Goal: Task Accomplishment & Management: Complete application form

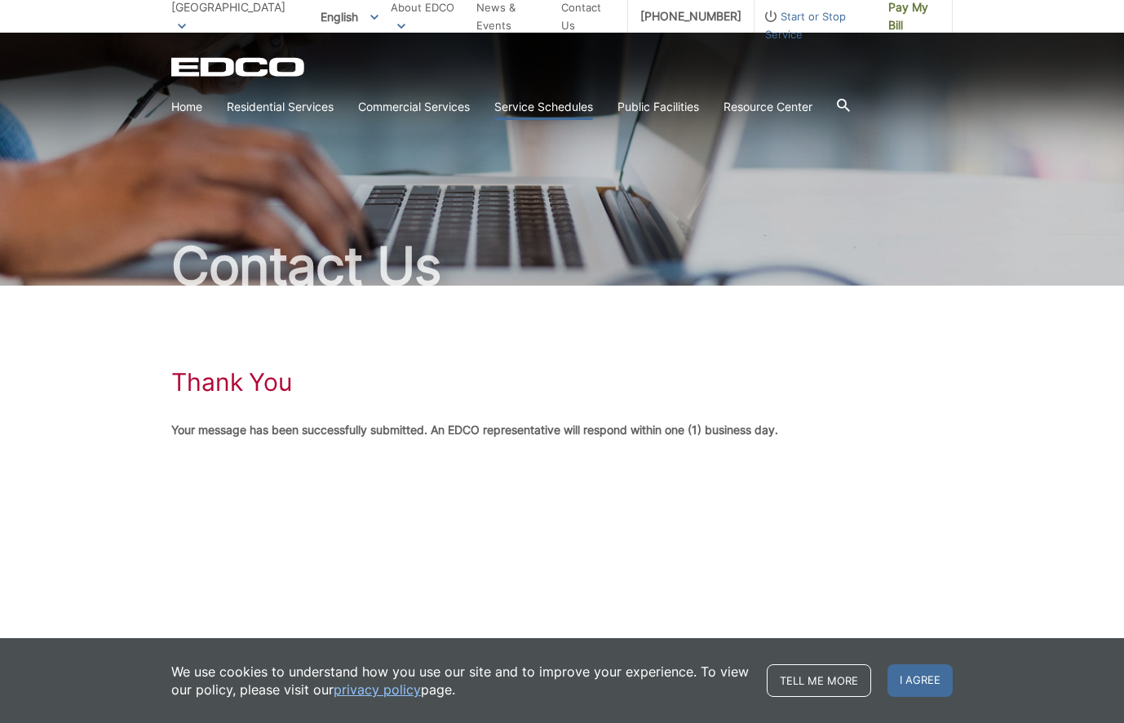
click at [549, 108] on link "Service Schedules" at bounding box center [543, 107] width 99 height 18
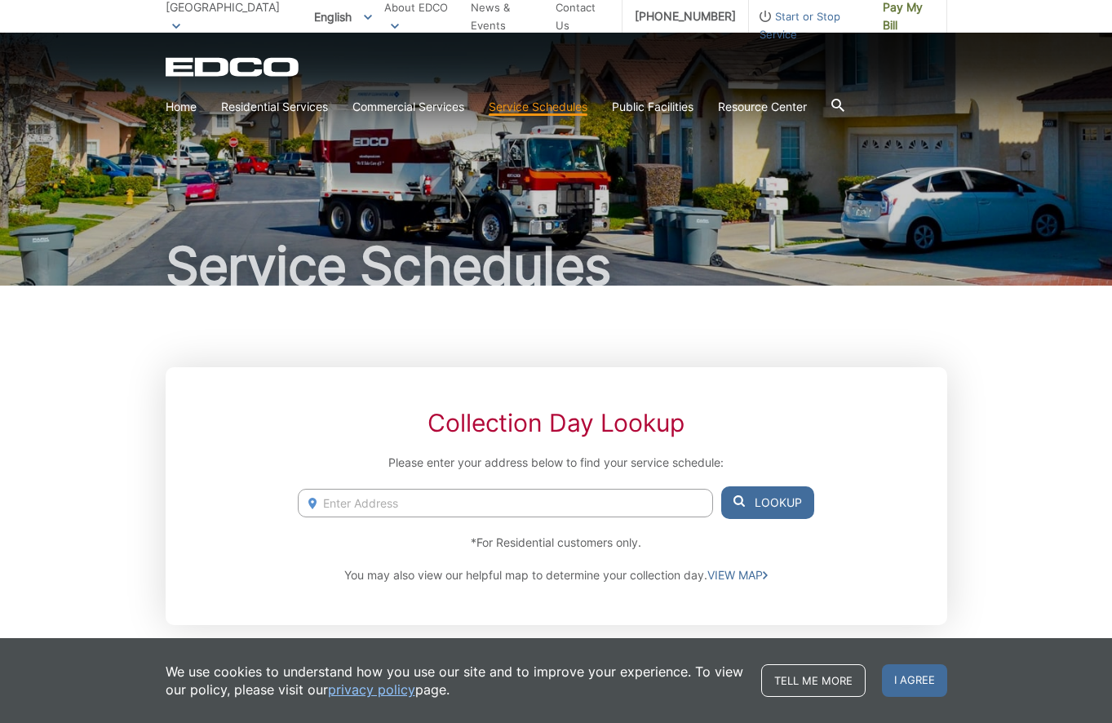
click at [384, 508] on input "Enter Address" at bounding box center [505, 503] width 414 height 29
click at [756, 503] on button "Lookup" at bounding box center [767, 502] width 93 height 33
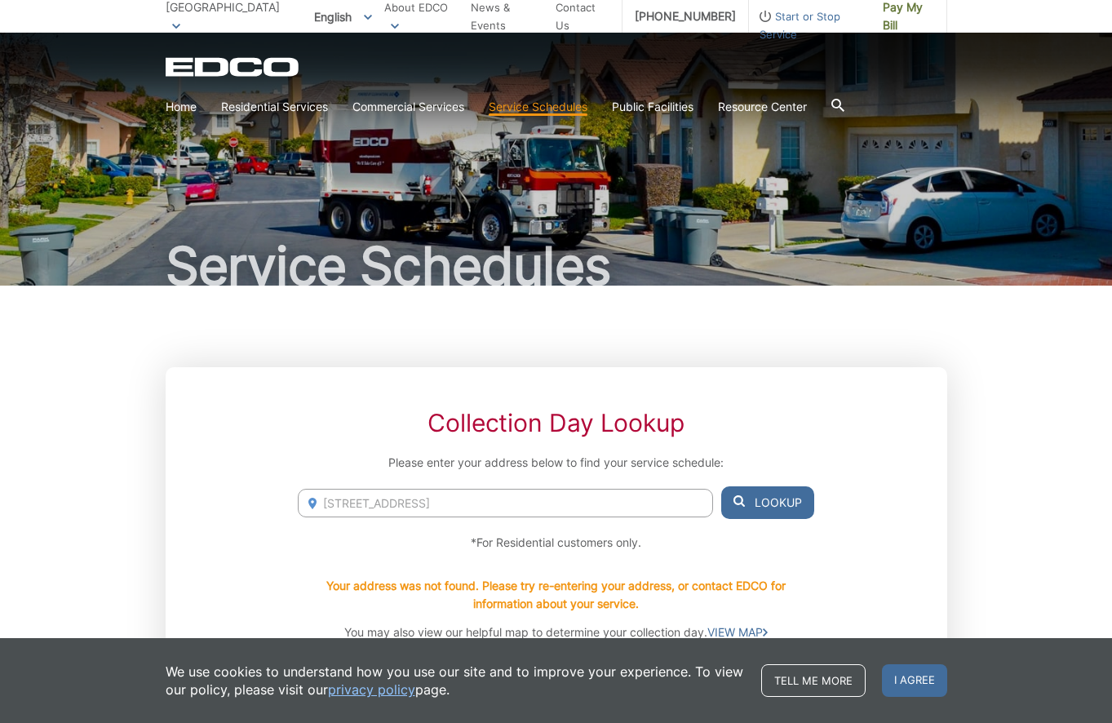
scroll to position [82, 0]
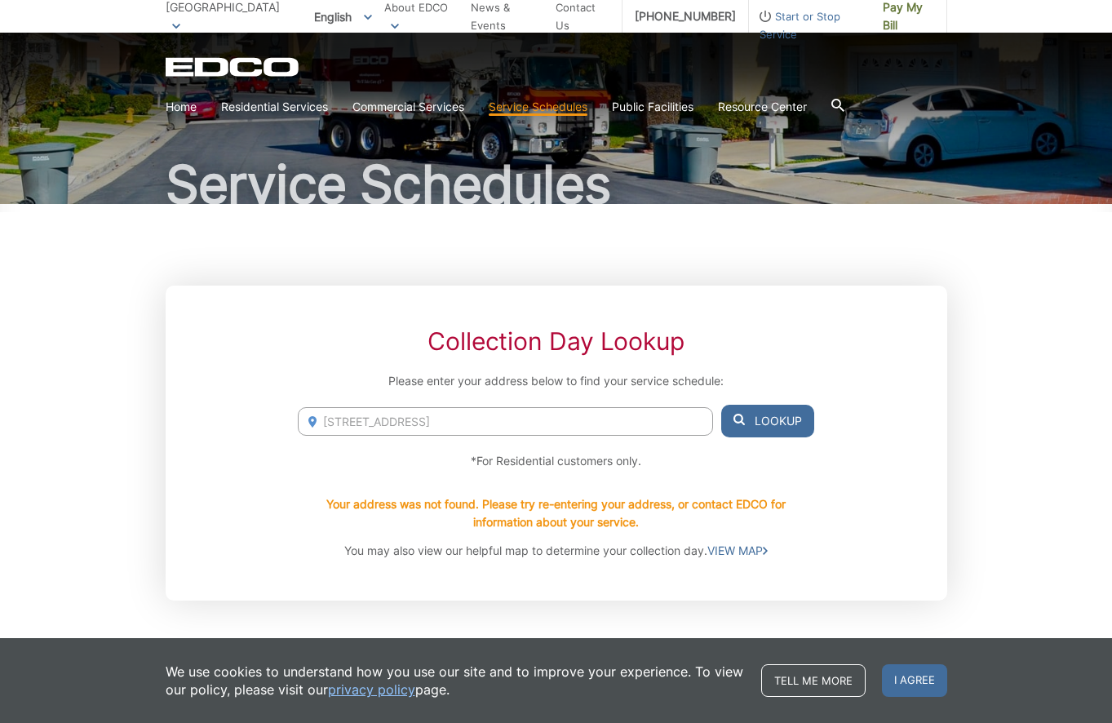
click at [462, 421] on input "7317 El Verano Drive" at bounding box center [505, 421] width 414 height 29
type input "7317 El Verano Drive Buena Park CA 90620"
click at [763, 423] on button "Lookup" at bounding box center [767, 421] width 93 height 33
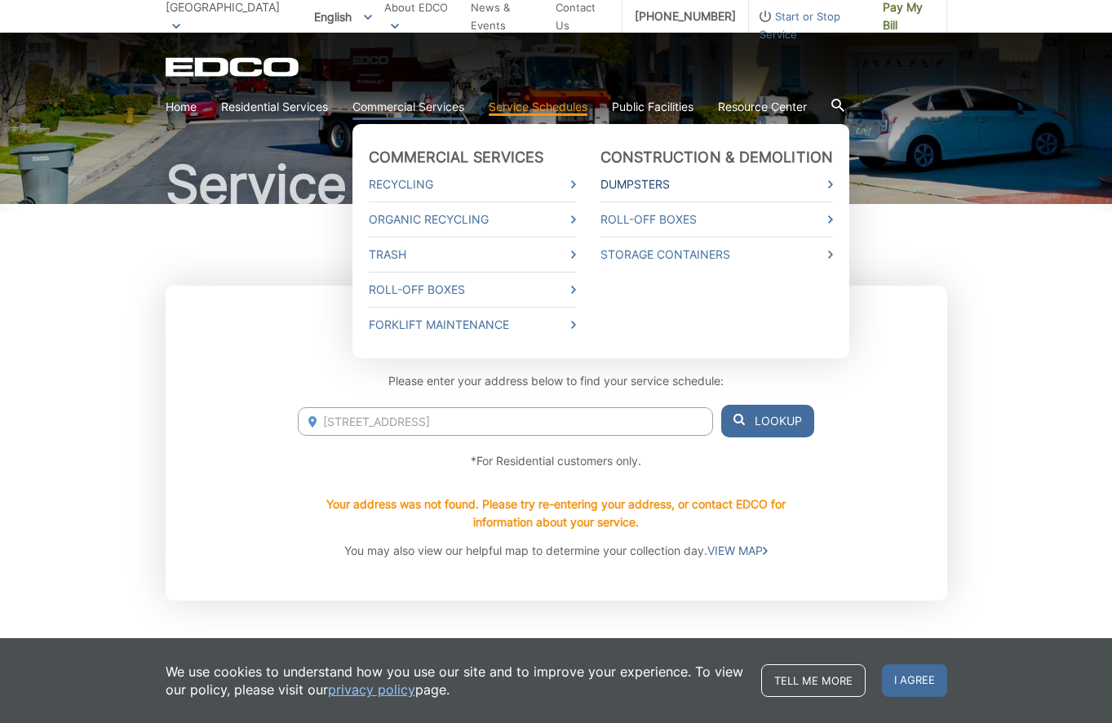
click at [657, 186] on link "Dumpsters" at bounding box center [717, 184] width 233 height 18
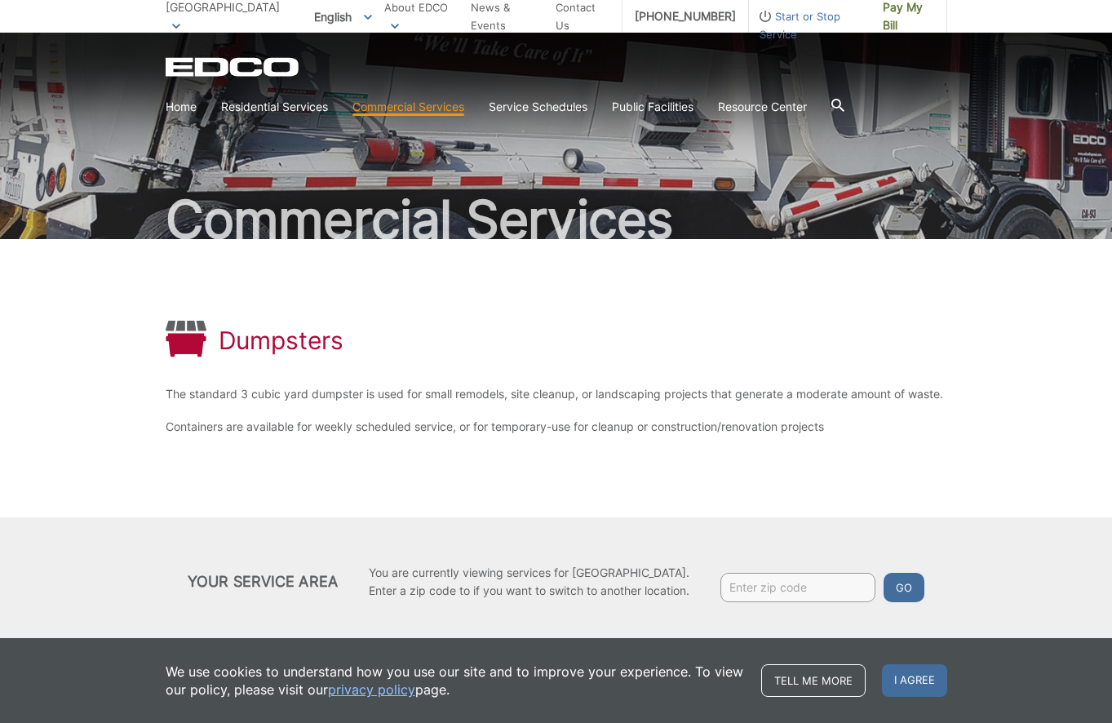
scroll to position [72, 0]
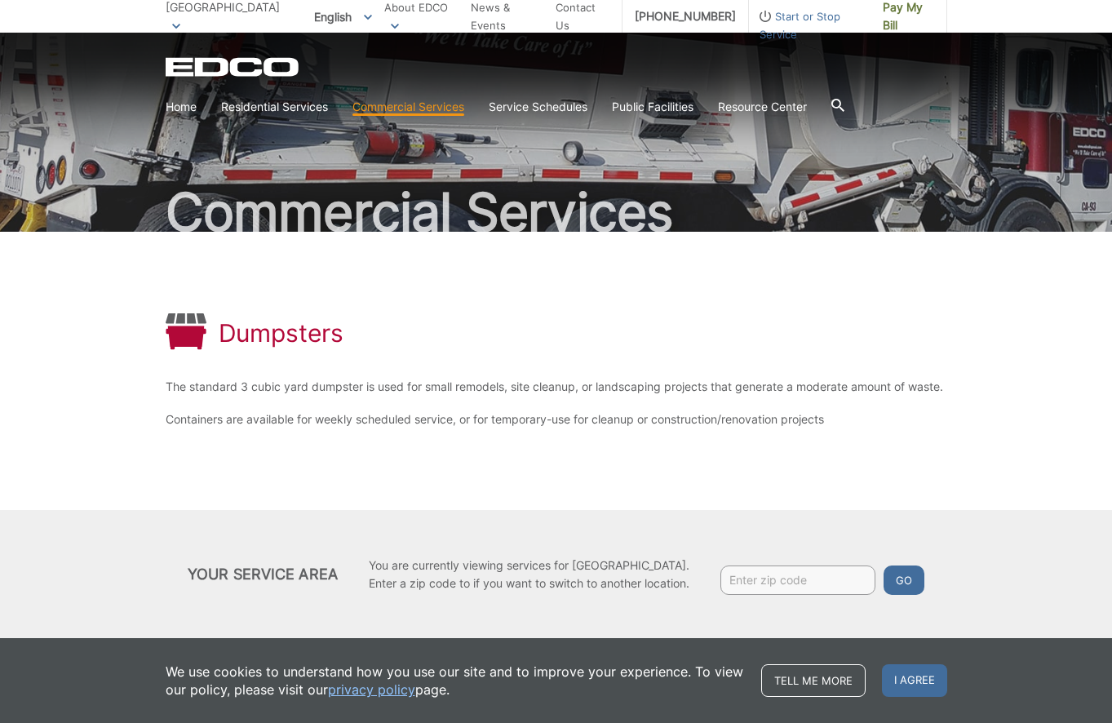
click at [758, 576] on input "Enter zip code" at bounding box center [797, 579] width 155 height 29
type input "90620"
click at [907, 582] on button "Go" at bounding box center [904, 579] width 41 height 29
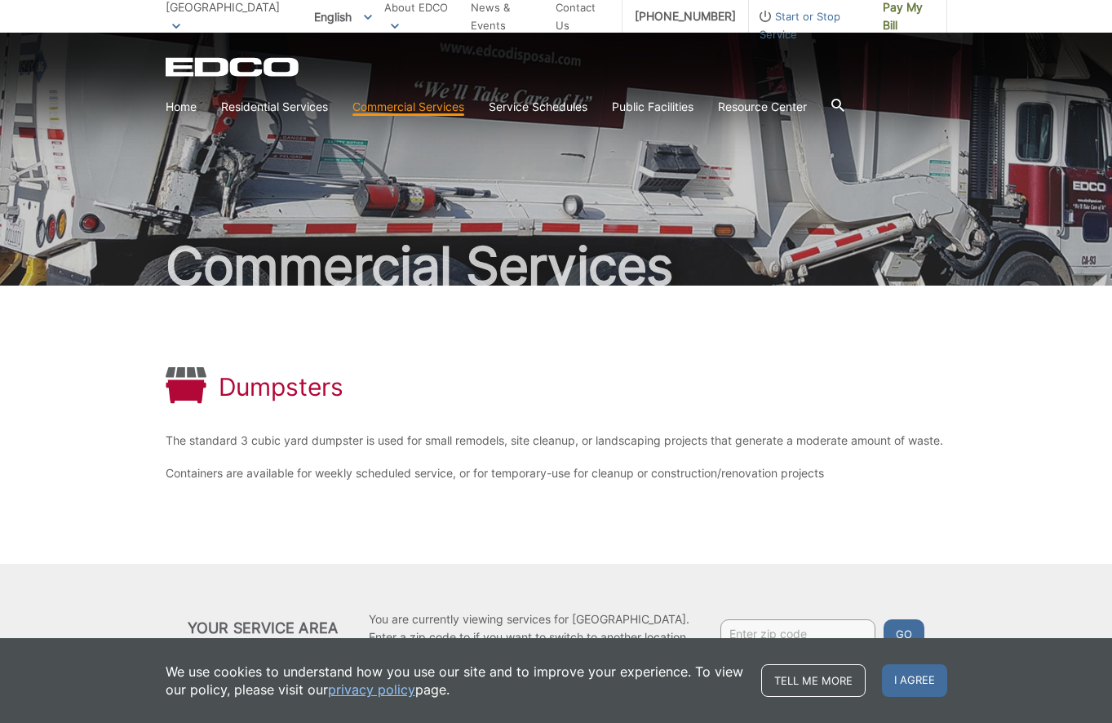
scroll to position [72, 0]
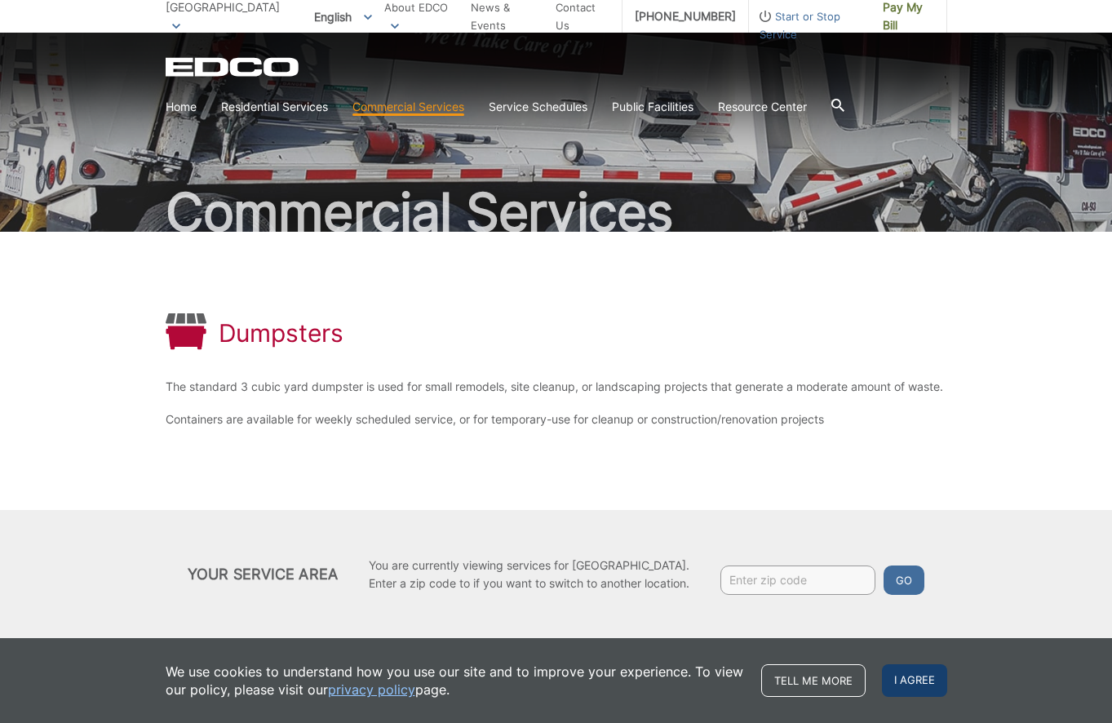
click at [904, 676] on span "I agree" at bounding box center [914, 680] width 65 height 33
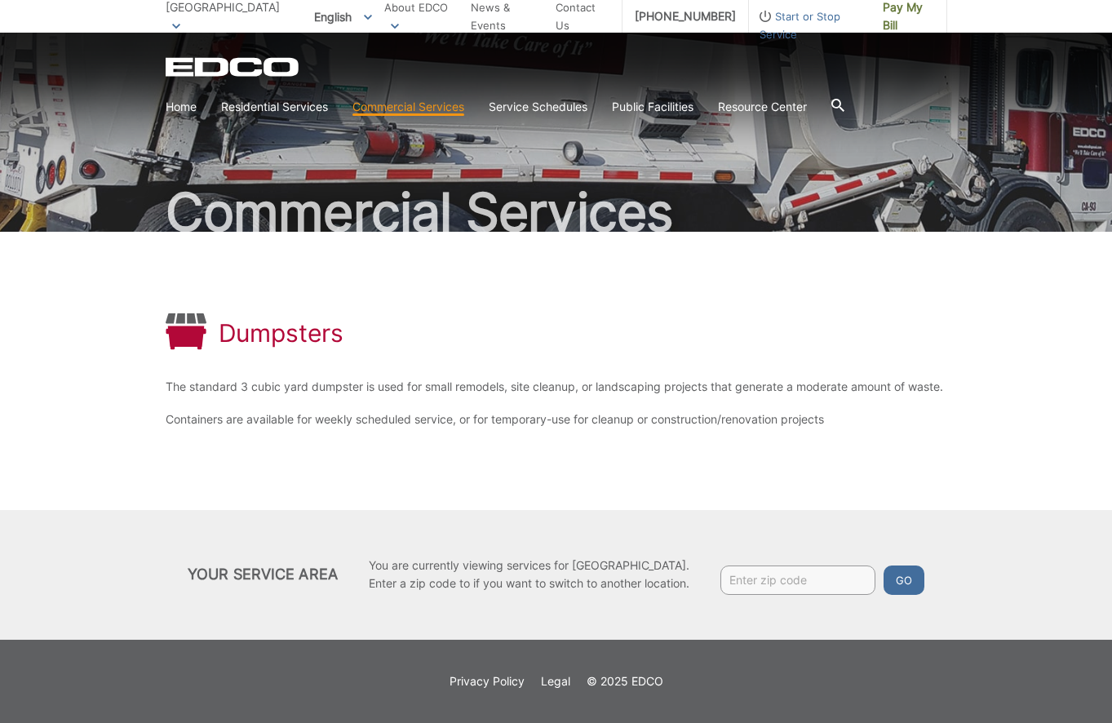
click at [749, 582] on input "Enter zip code" at bounding box center [797, 579] width 155 height 29
type input "90620"
click at [904, 575] on button "Go" at bounding box center [904, 579] width 41 height 29
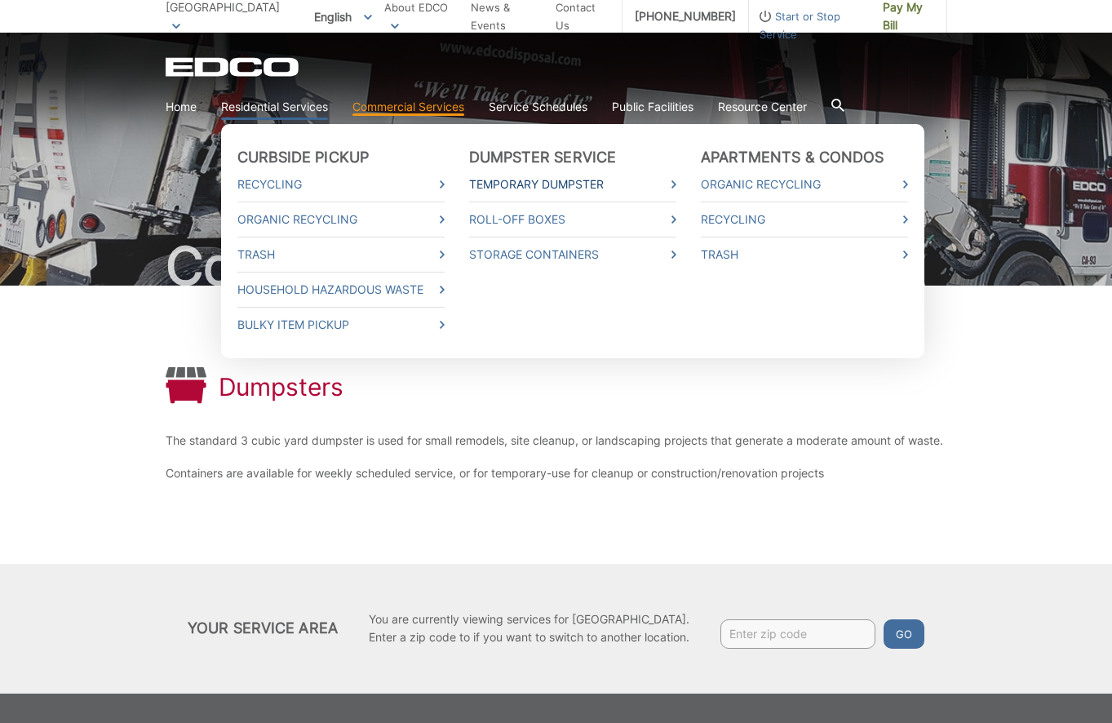
click at [549, 186] on link "Temporary Dumpster" at bounding box center [572, 184] width 207 height 18
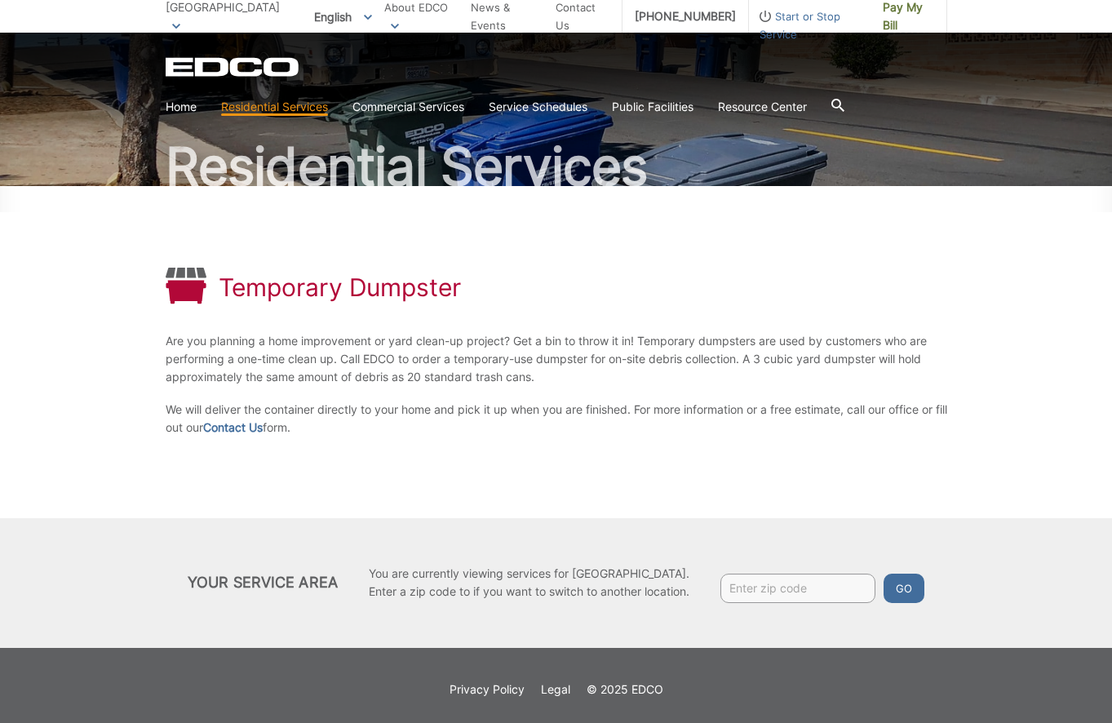
scroll to position [108, 0]
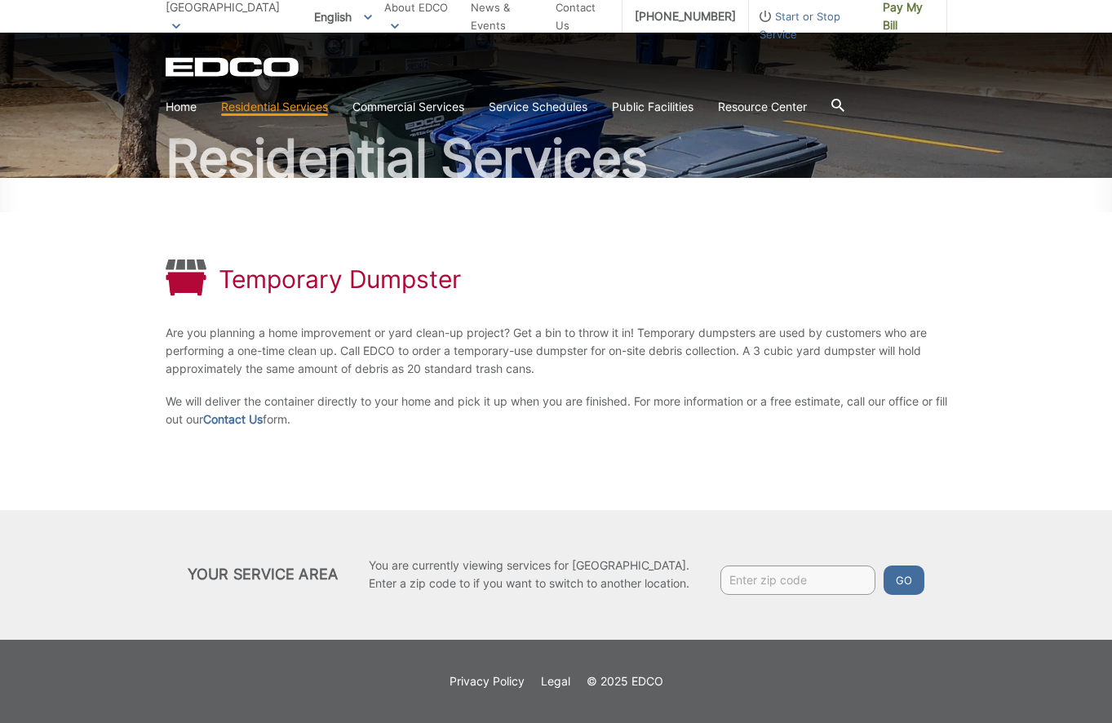
click at [755, 584] on input "Enter zip code" at bounding box center [797, 579] width 155 height 29
type input "90620"
click at [905, 582] on button "Go" at bounding box center [904, 579] width 41 height 29
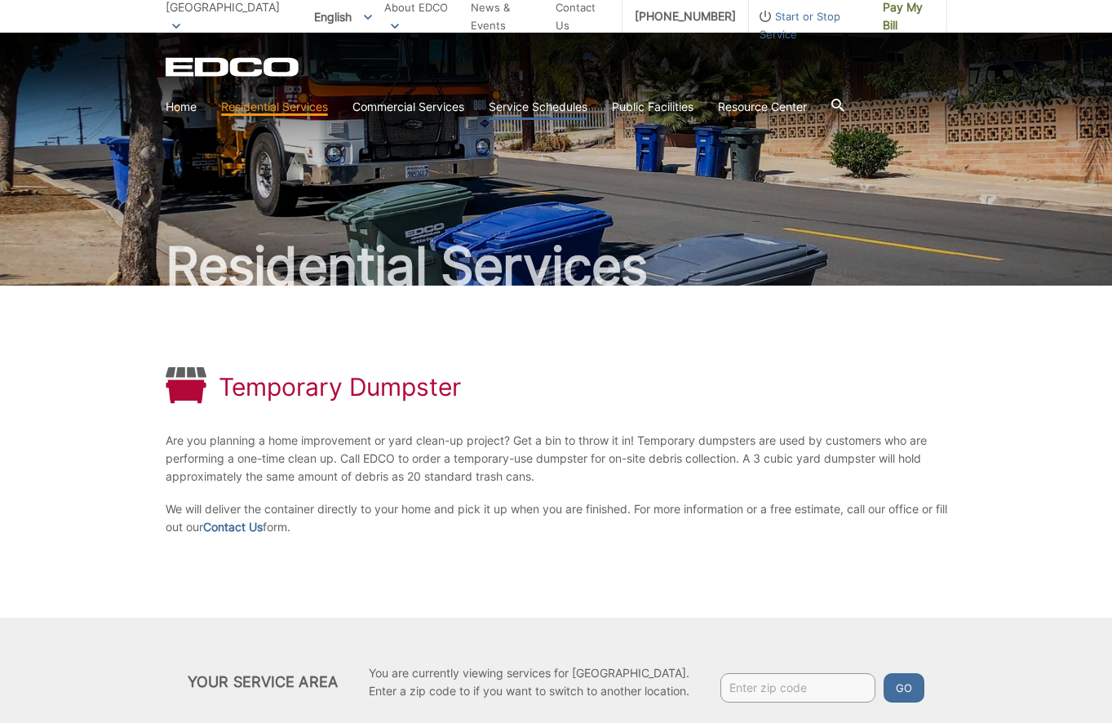
click at [565, 107] on link "Service Schedules" at bounding box center [538, 107] width 99 height 18
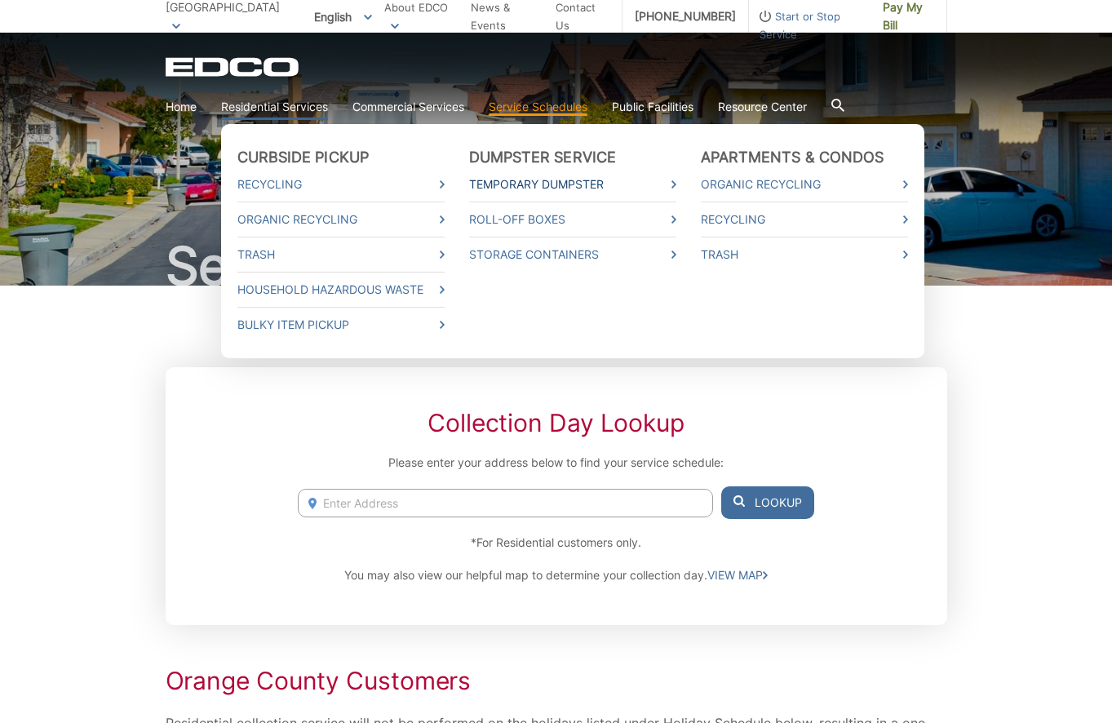
click at [511, 186] on link "Temporary Dumpster" at bounding box center [572, 184] width 207 height 18
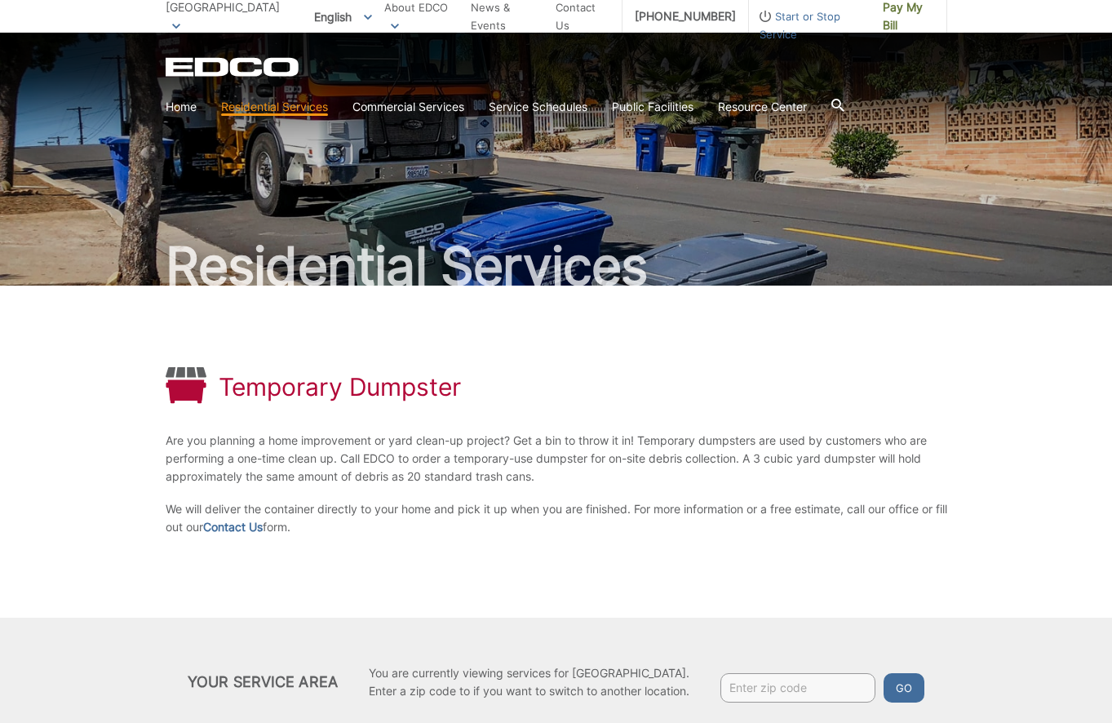
scroll to position [82, 0]
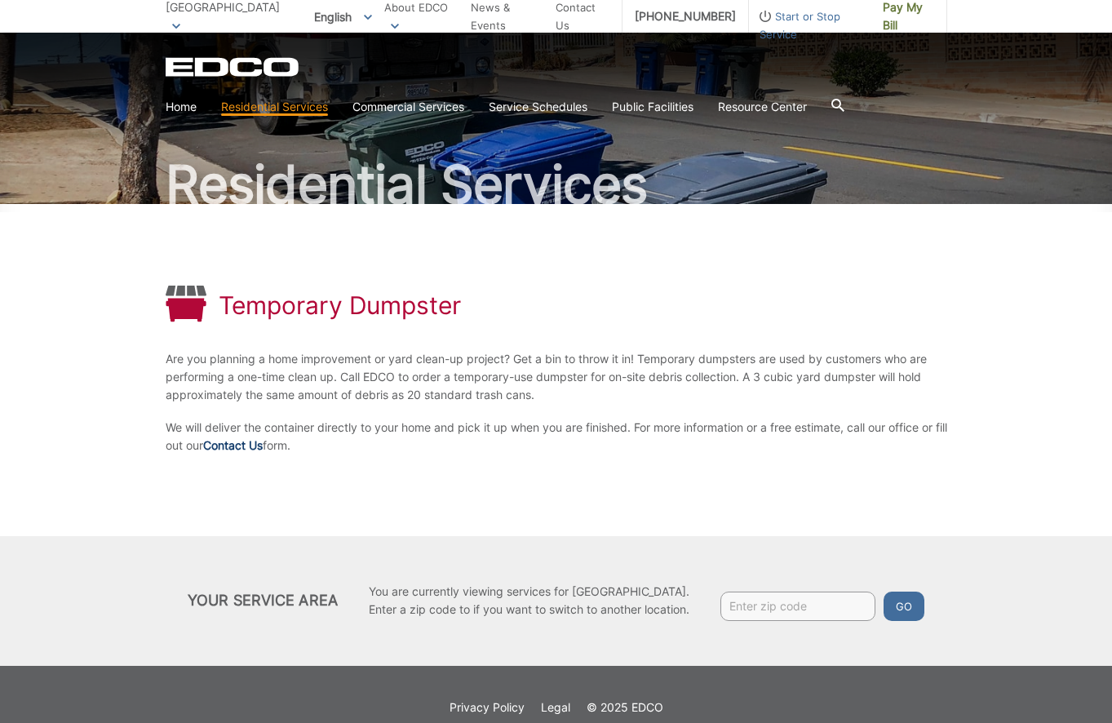
click at [260, 444] on link "Contact Us" at bounding box center [233, 446] width 60 height 18
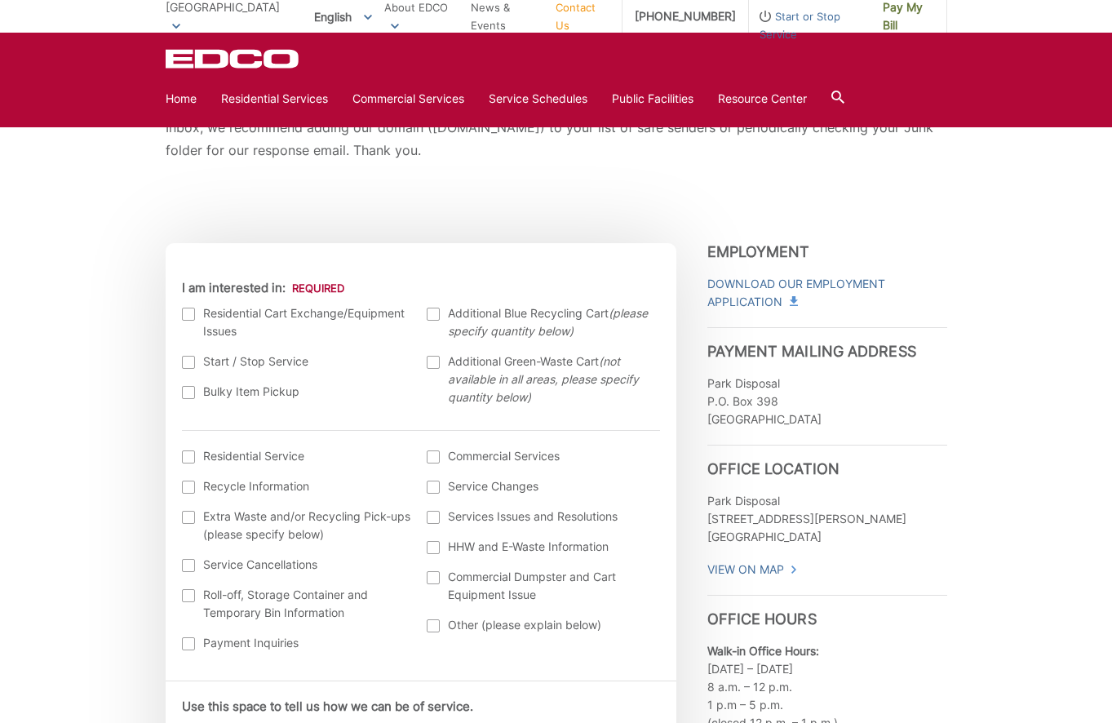
scroll to position [408, 0]
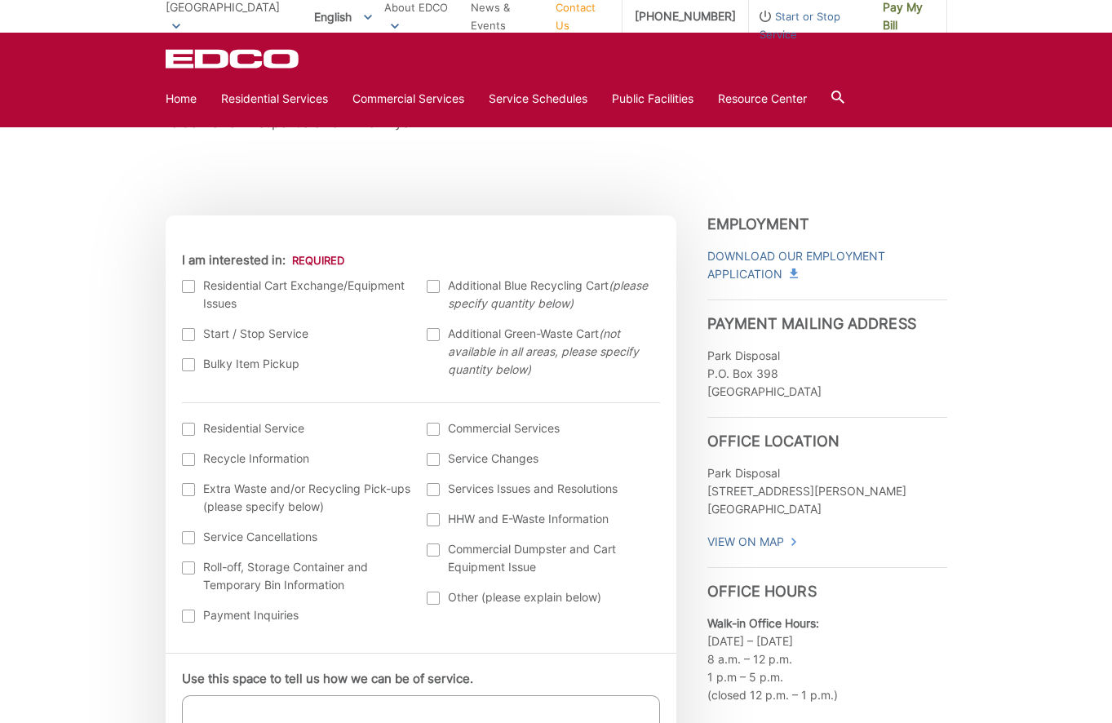
click at [188, 432] on div at bounding box center [188, 429] width 13 height 13
click at [0, 0] on input "I am interested in: (continued) *" at bounding box center [0, 0] width 0 height 0
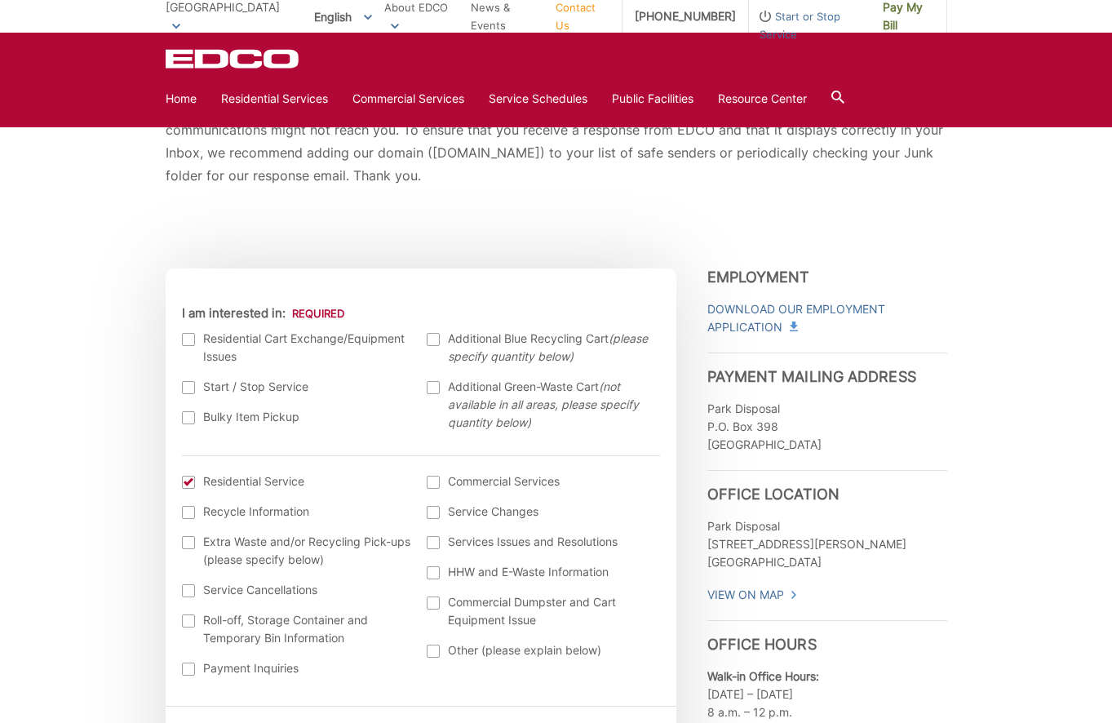
scroll to position [326, 0]
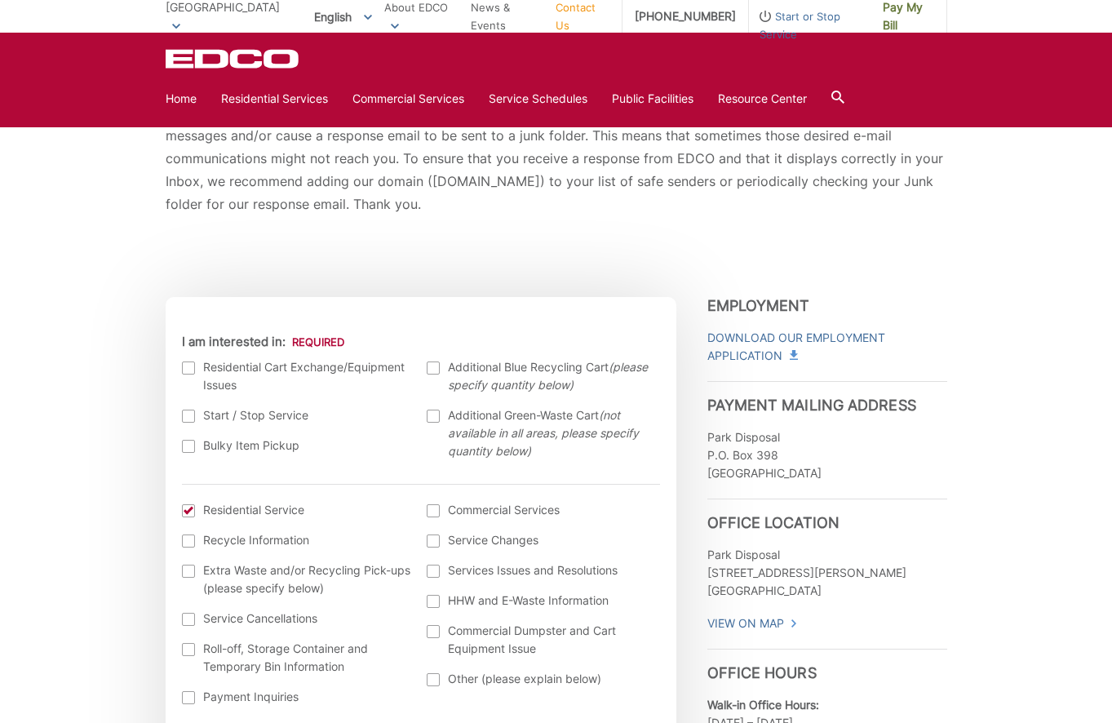
click at [183, 369] on div at bounding box center [188, 367] width 13 height 13
click at [0, 0] on input "I am interested in:" at bounding box center [0, 0] width 0 height 0
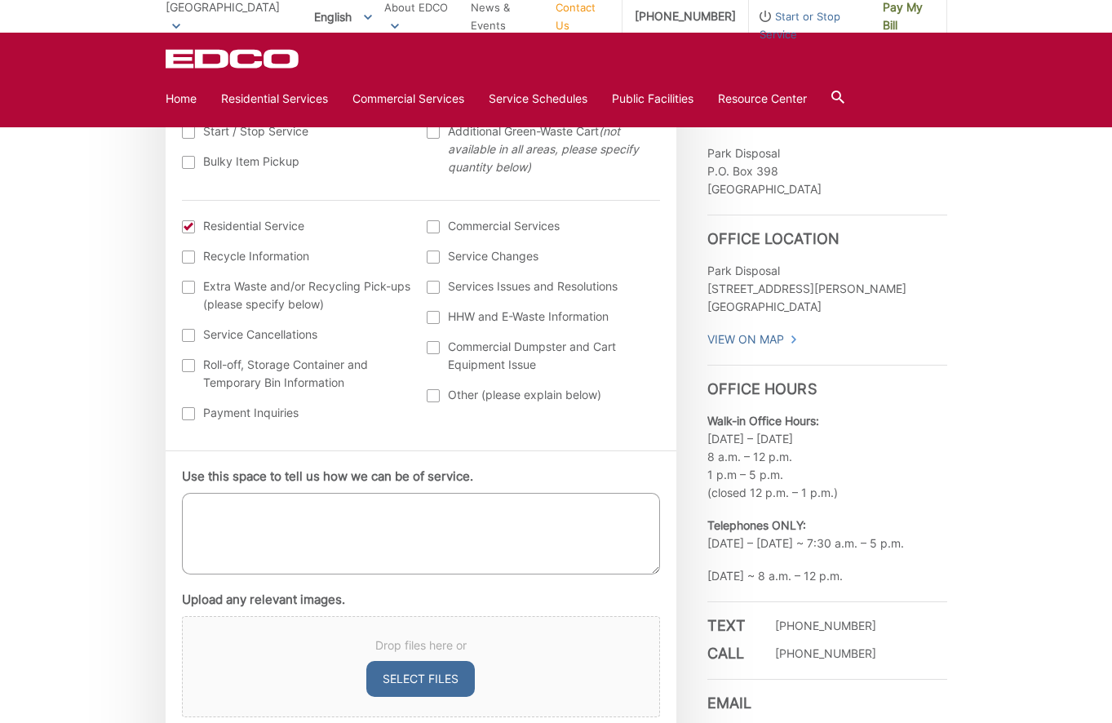
scroll to position [734, 0]
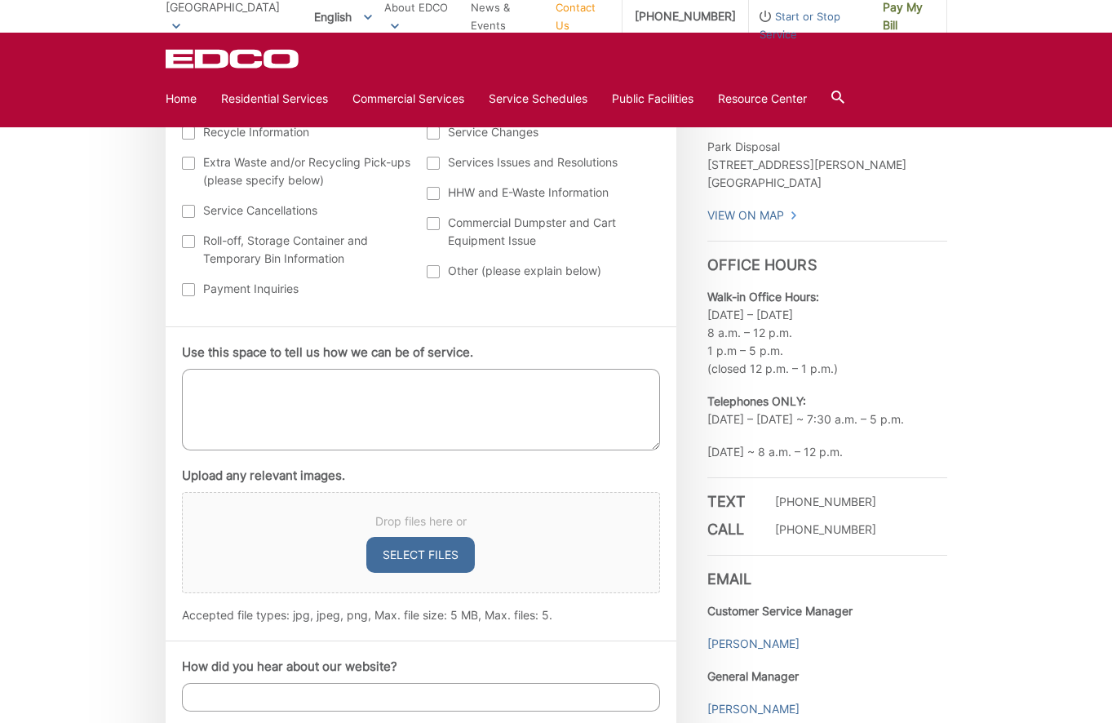
click at [242, 385] on textarea "Use this space to tell us how we can be of service." at bounding box center [421, 410] width 478 height 82
type textarea "I"
click at [334, 397] on textarea "I am interest in a trash bin. Our address is [STREET_ADDRESS]. My telephone num…" at bounding box center [421, 410] width 478 height 82
click at [333, 384] on textarea "I am interest in a trash bin. Our address is [STREET_ADDRESS]. My telephone num…" at bounding box center [421, 410] width 478 height 82
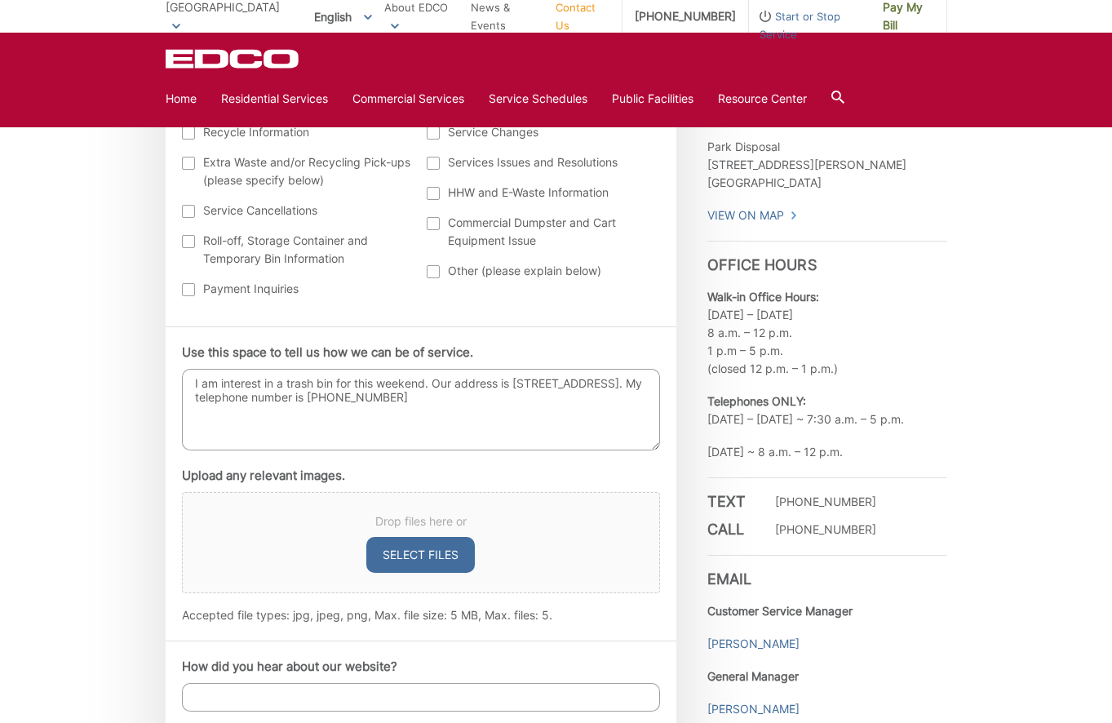
click at [554, 397] on textarea "I am interest in a trash bin for this weekend. Our address is [STREET_ADDRESS].…" at bounding box center [421, 410] width 478 height 82
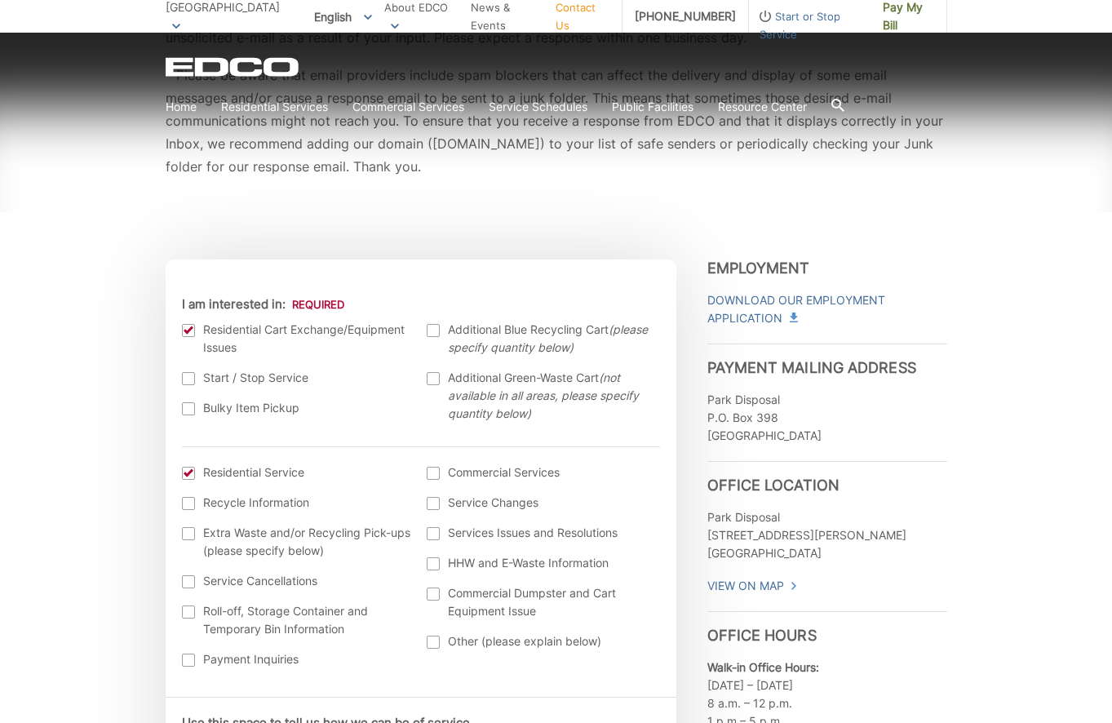
scroll to position [571, 0]
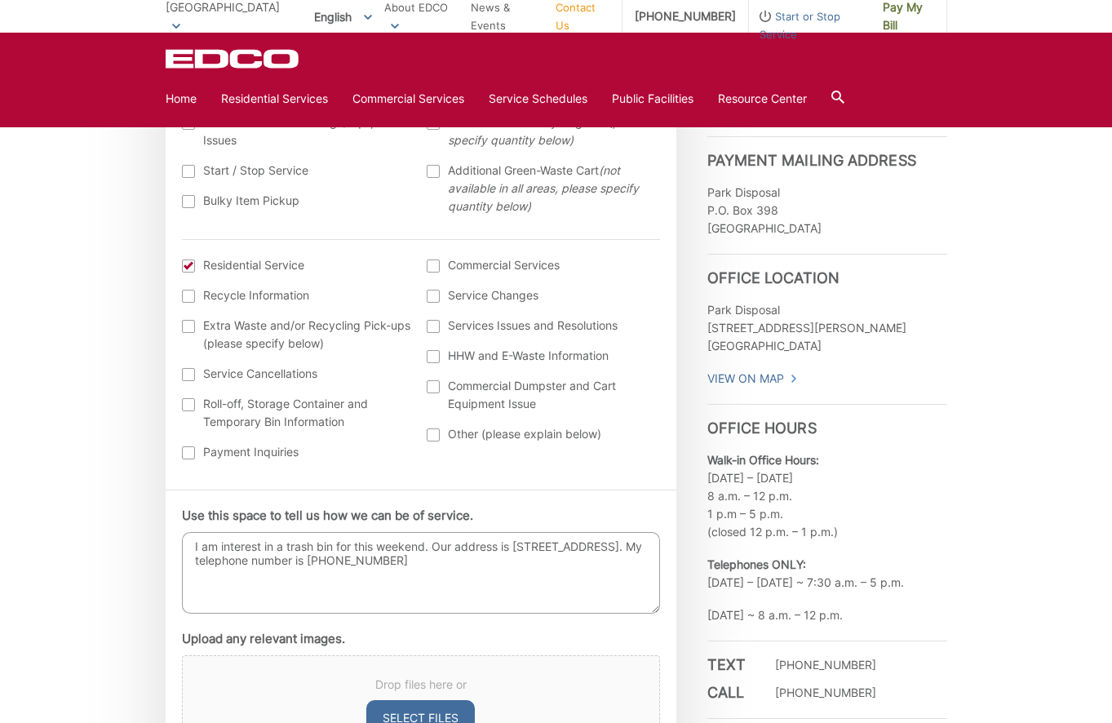
type textarea "I am interest in a trash bin for this weekend. Our address is [STREET_ADDRESS].…"
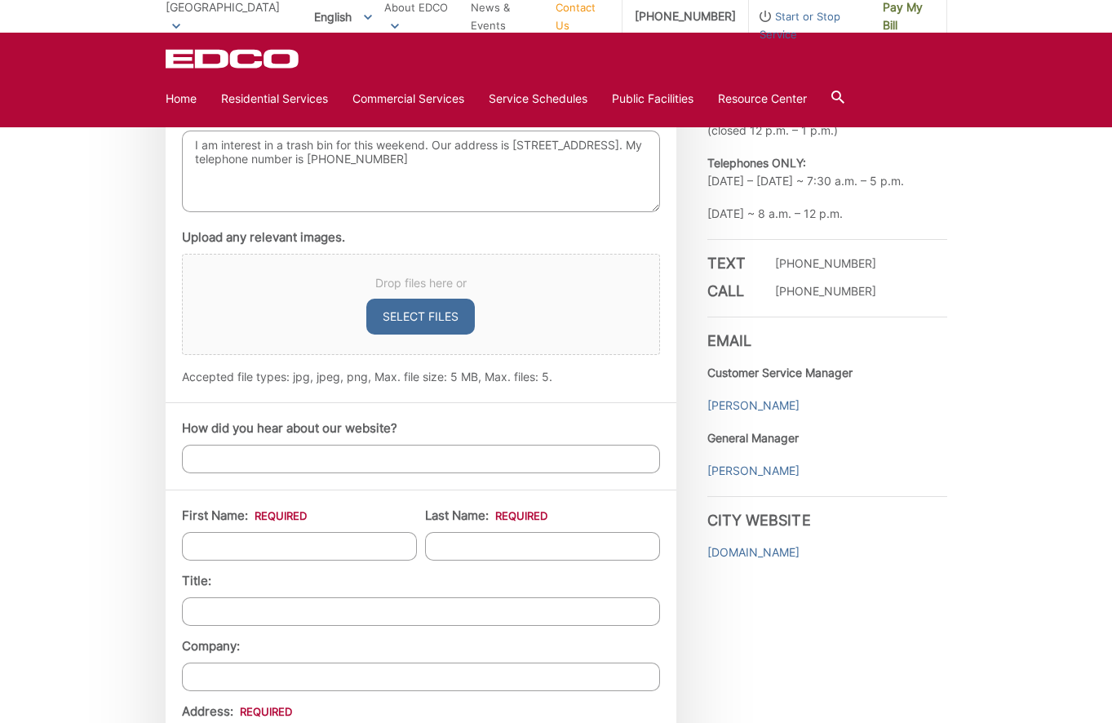
scroll to position [979, 0]
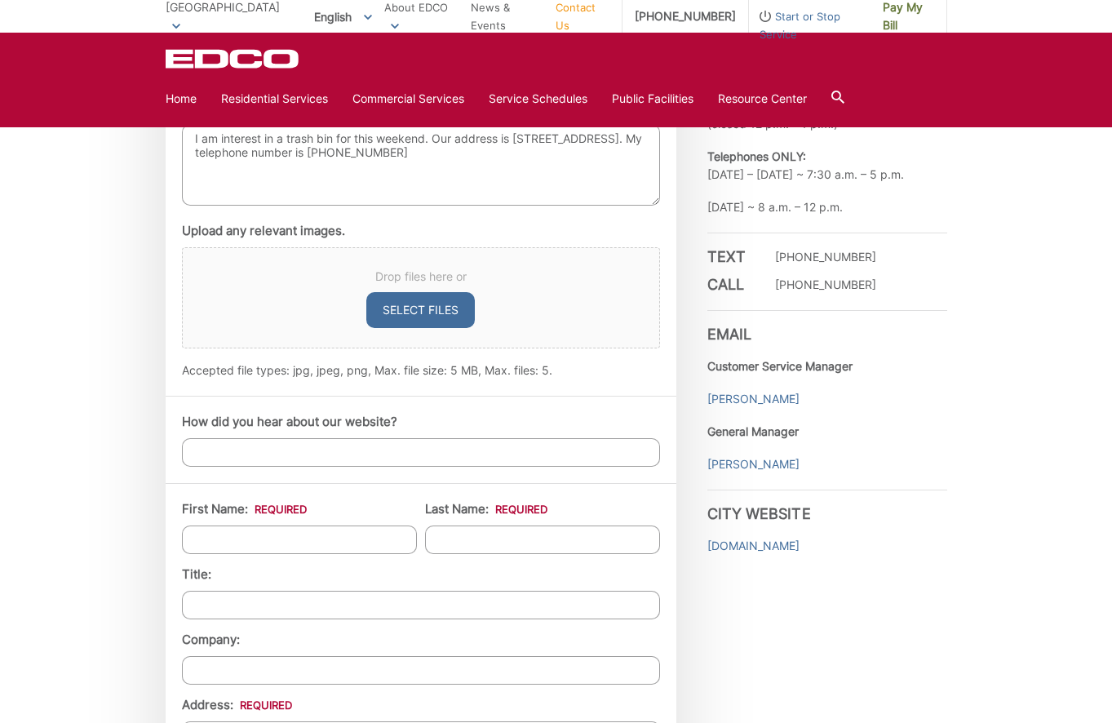
click at [202, 448] on input "How did you hear about our website?" at bounding box center [421, 452] width 478 height 29
type input "I've used this service before"
click at [216, 538] on input "First Name: *" at bounding box center [299, 539] width 235 height 29
type input "[PERSON_NAME]"
type input "Godfirnon"
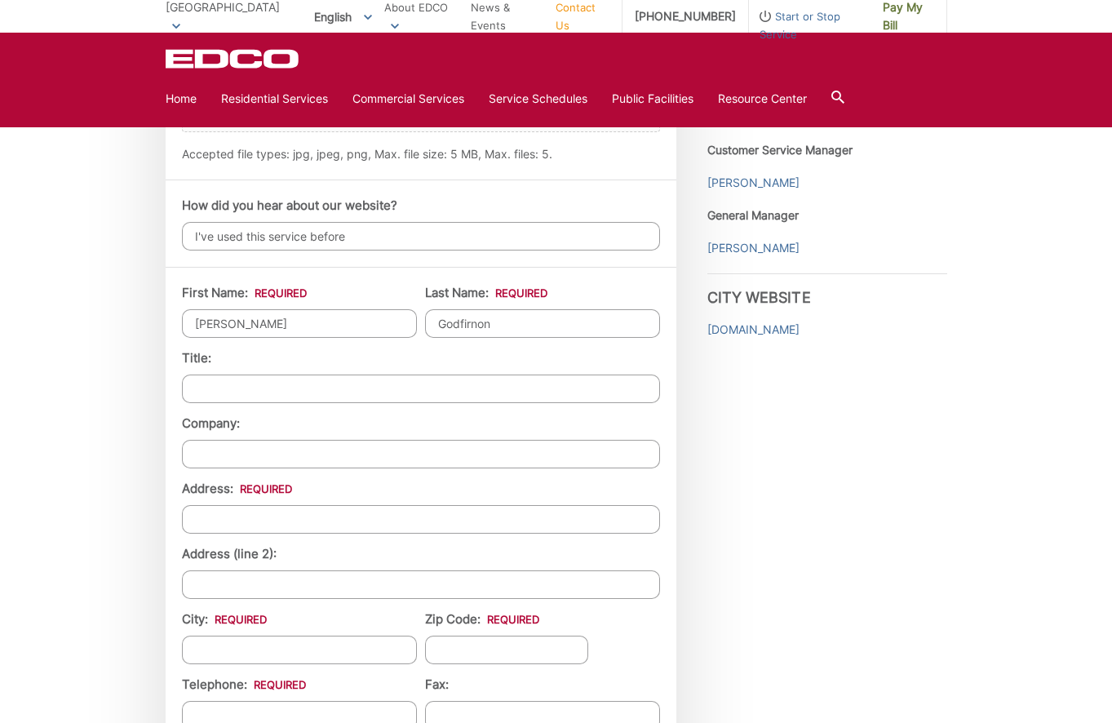
scroll to position [1224, 0]
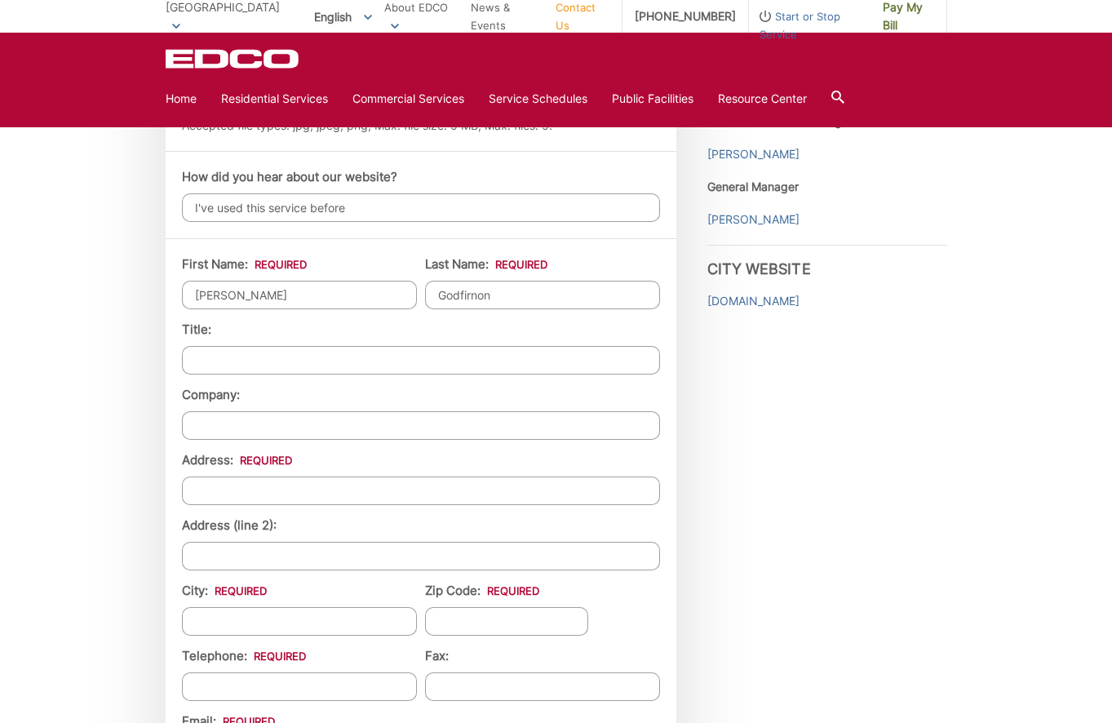
click at [203, 493] on input "Address: *" at bounding box center [421, 490] width 478 height 29
type input "[STREET_ADDRESS]"
type input "`"
type input "[GEOGRAPHIC_DATA]"
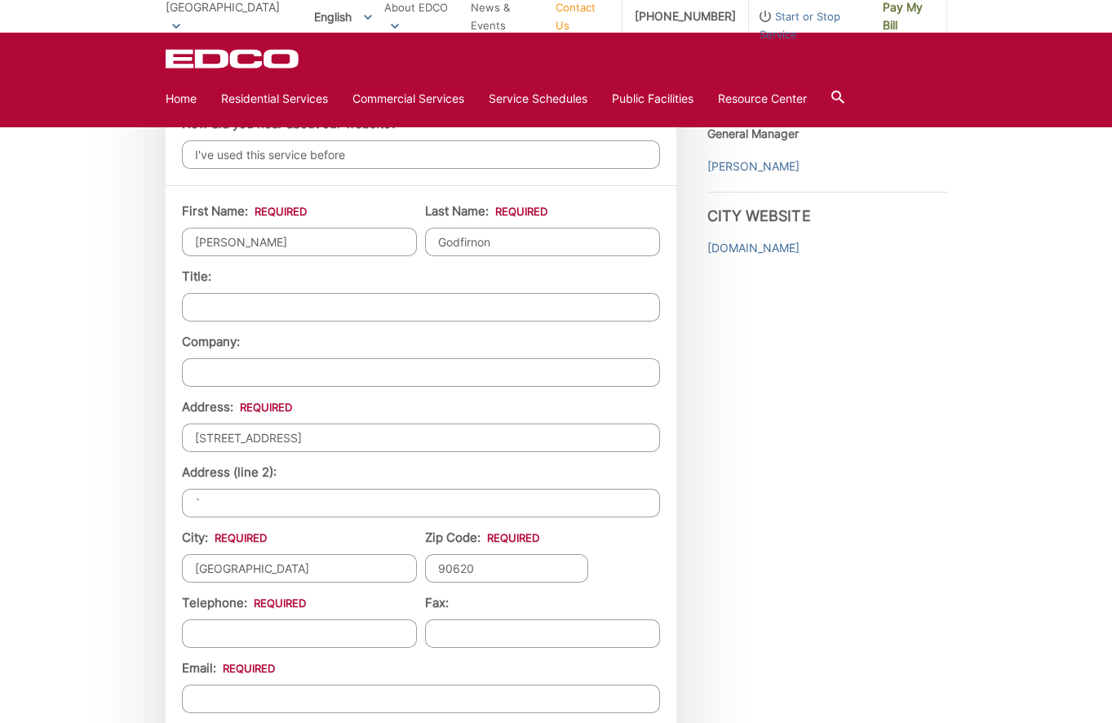
scroll to position [1305, 0]
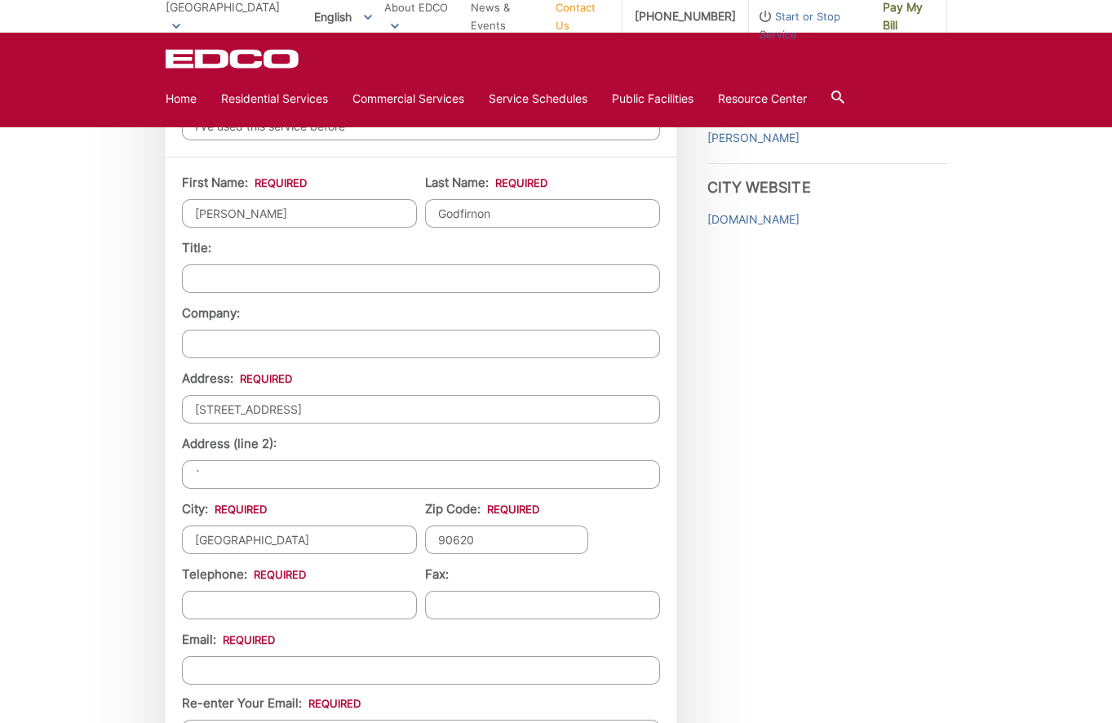
type input "90620"
click at [202, 608] on input "(___) ___-____" at bounding box center [299, 605] width 235 height 29
click at [215, 607] on input "(_71) 441-4901" at bounding box center [299, 605] width 235 height 29
type input "[PHONE_NUMBER]"
type input "(___) ___-____"
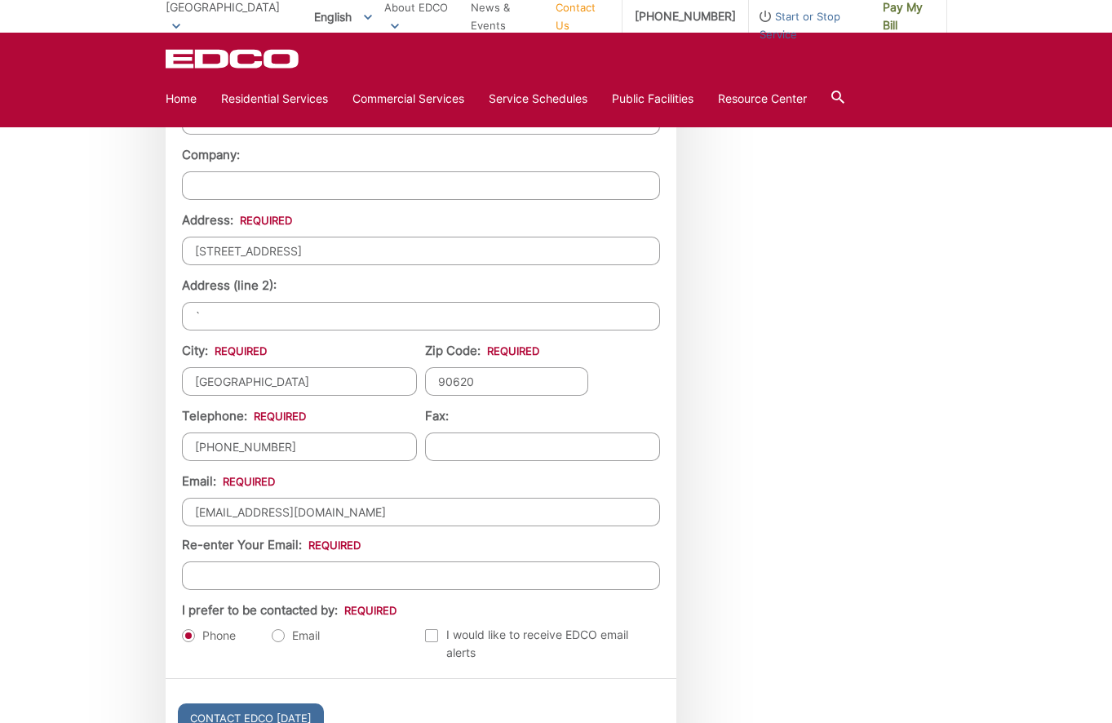
scroll to position [1469, 0]
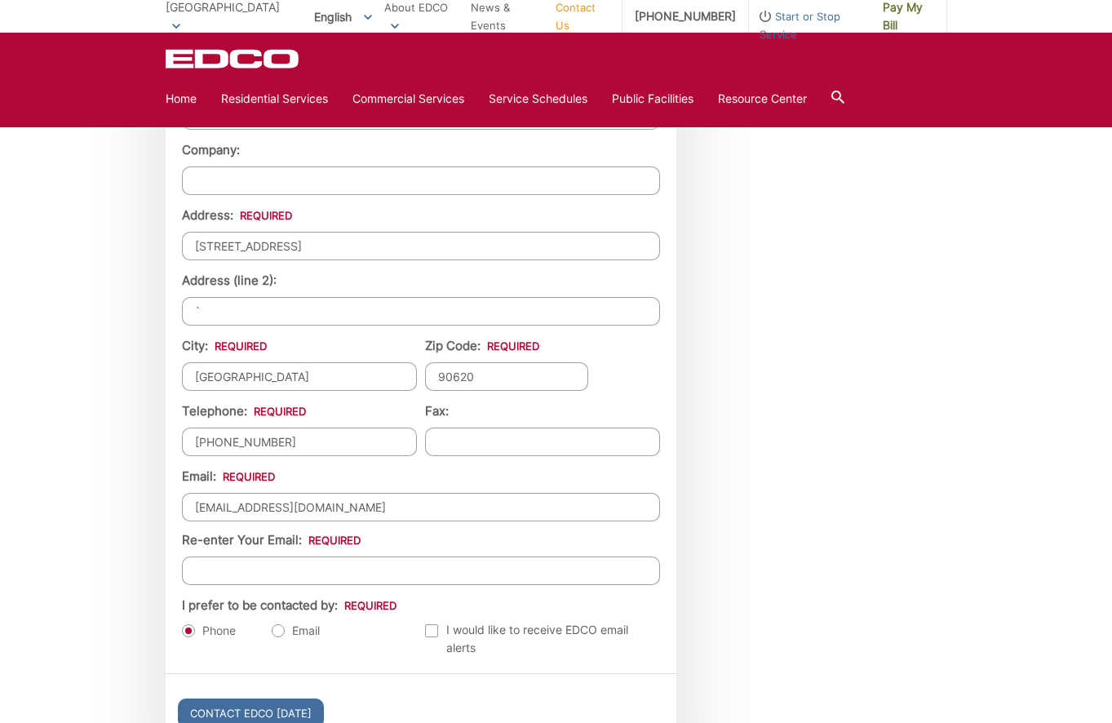
type input "[EMAIL_ADDRESS][DOMAIN_NAME]"
click at [232, 573] on input "Re-enter Your Email:" at bounding box center [421, 570] width 478 height 29
type input "[EMAIL_ADDRESS][DOMAIN_NAME]"
click at [451, 592] on ul "First Name: * [PERSON_NAME] Last Name: * Godfirnon Title: Company: Address: * […" at bounding box center [421, 334] width 478 height 646
click at [277, 632] on label "Email" at bounding box center [296, 631] width 48 height 16
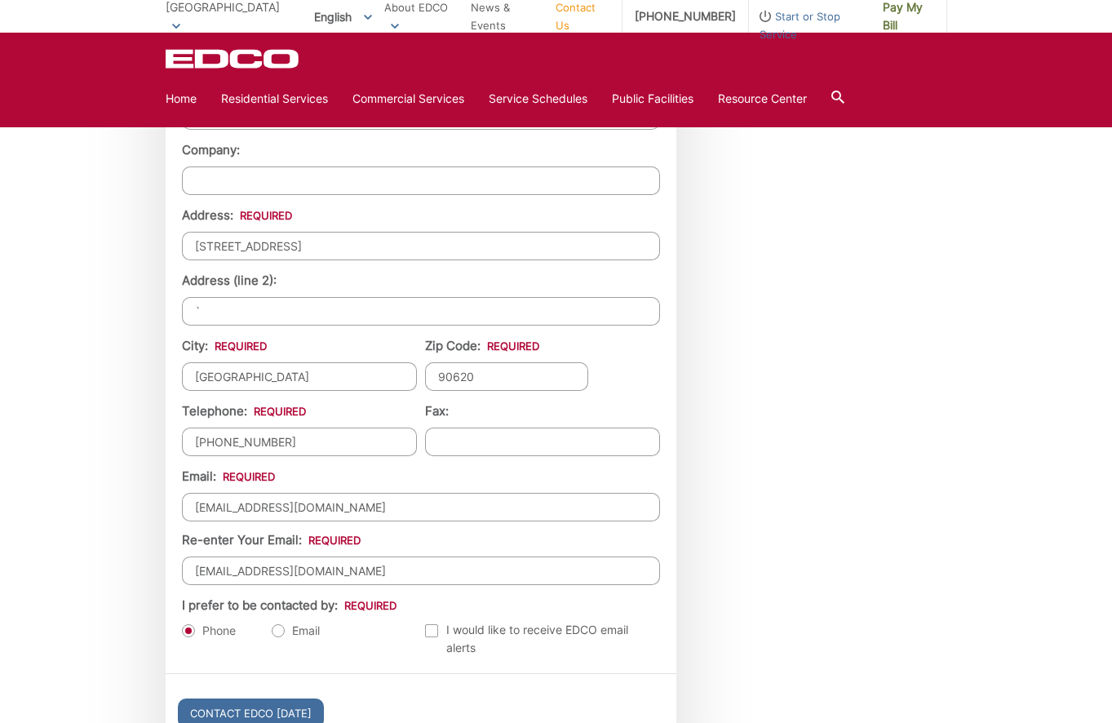
radio input "true"
click at [431, 632] on div at bounding box center [431, 630] width 13 height 13
click at [0, 0] on input "Email Alerts" at bounding box center [0, 0] width 0 height 0
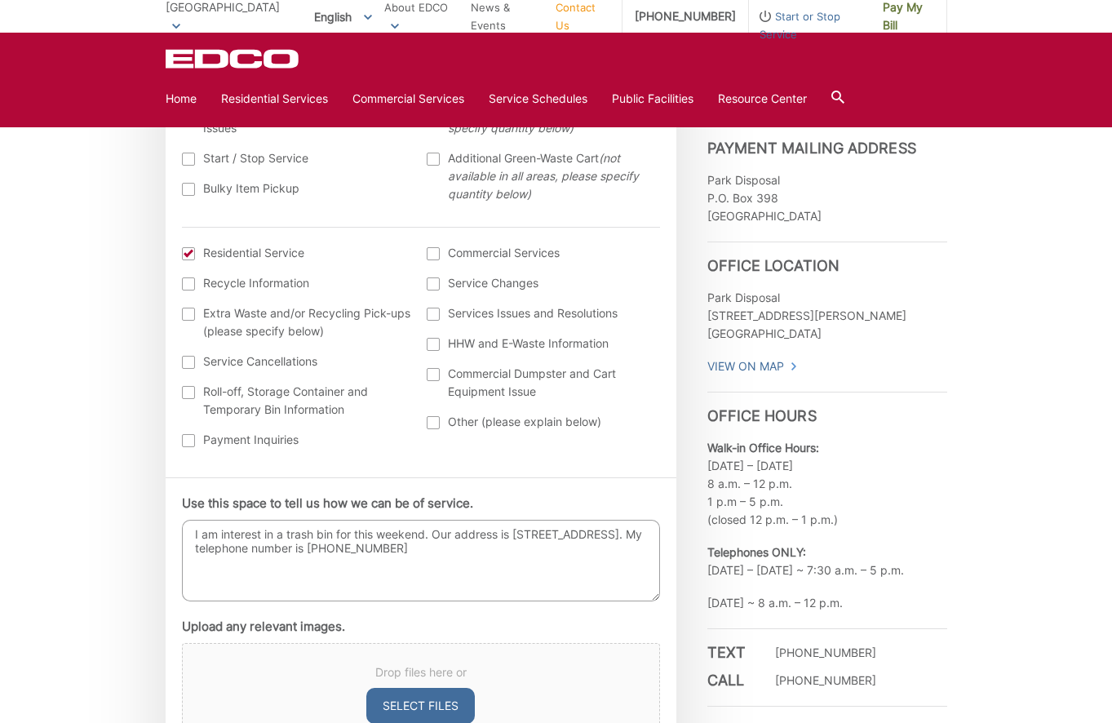
scroll to position [571, 0]
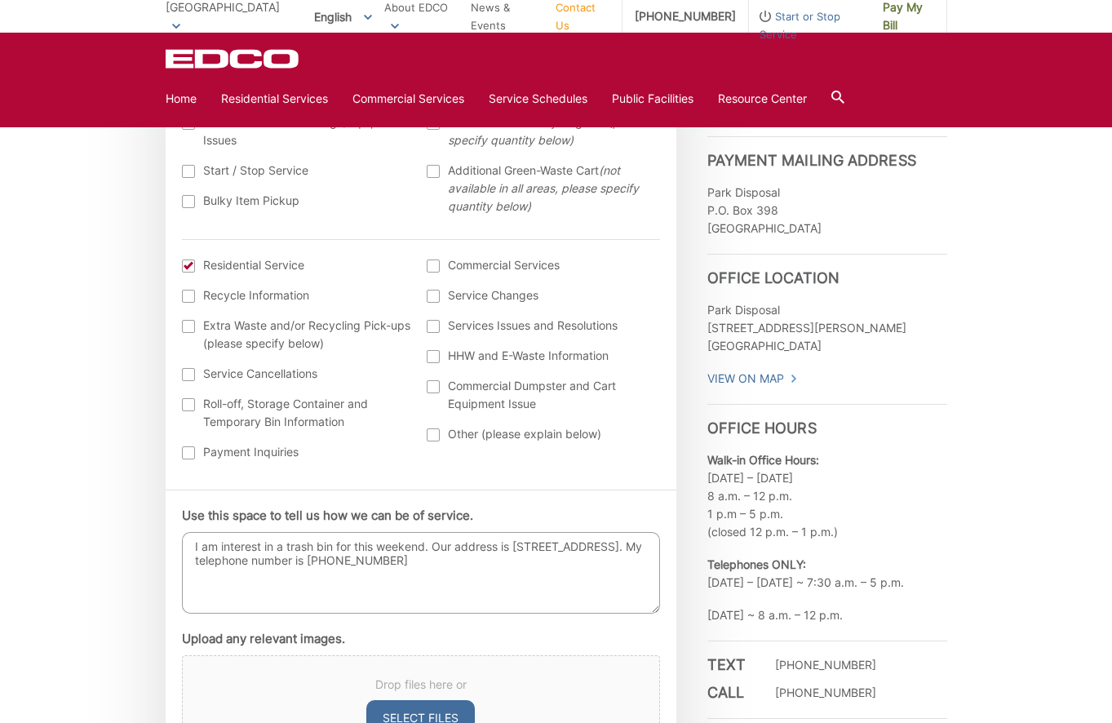
click at [188, 409] on div at bounding box center [188, 404] width 13 height 13
click at [0, 0] on input "Roll-off, Storage Container and Temporary Bin Information" at bounding box center [0, 0] width 0 height 0
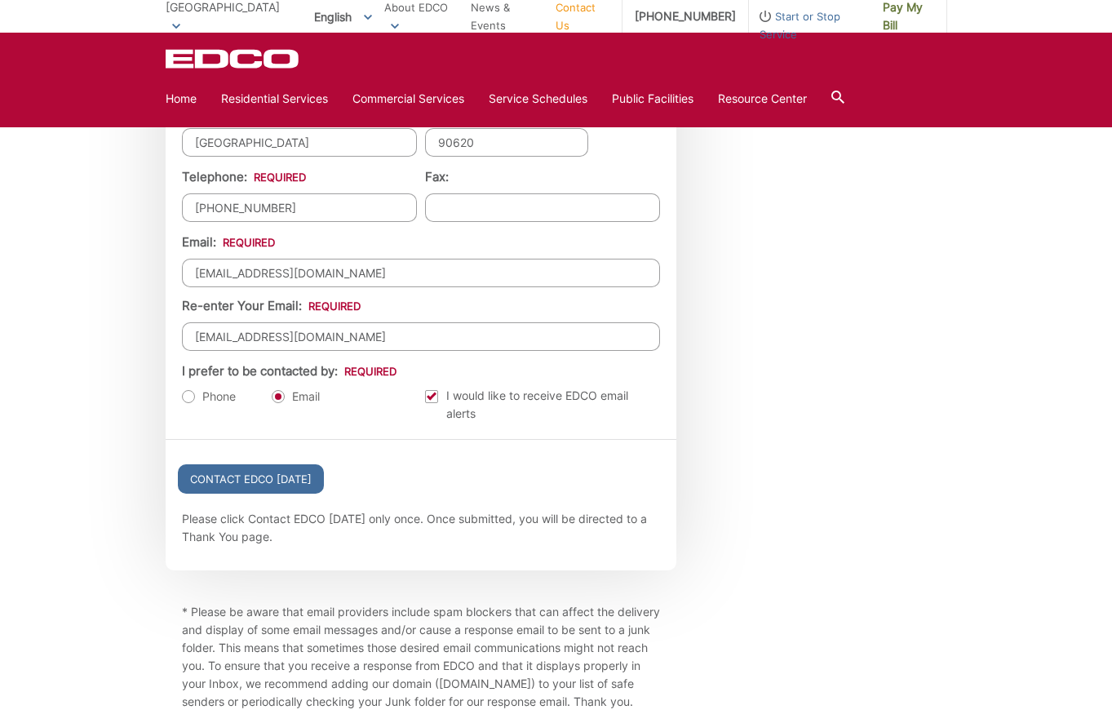
scroll to position [1713, 0]
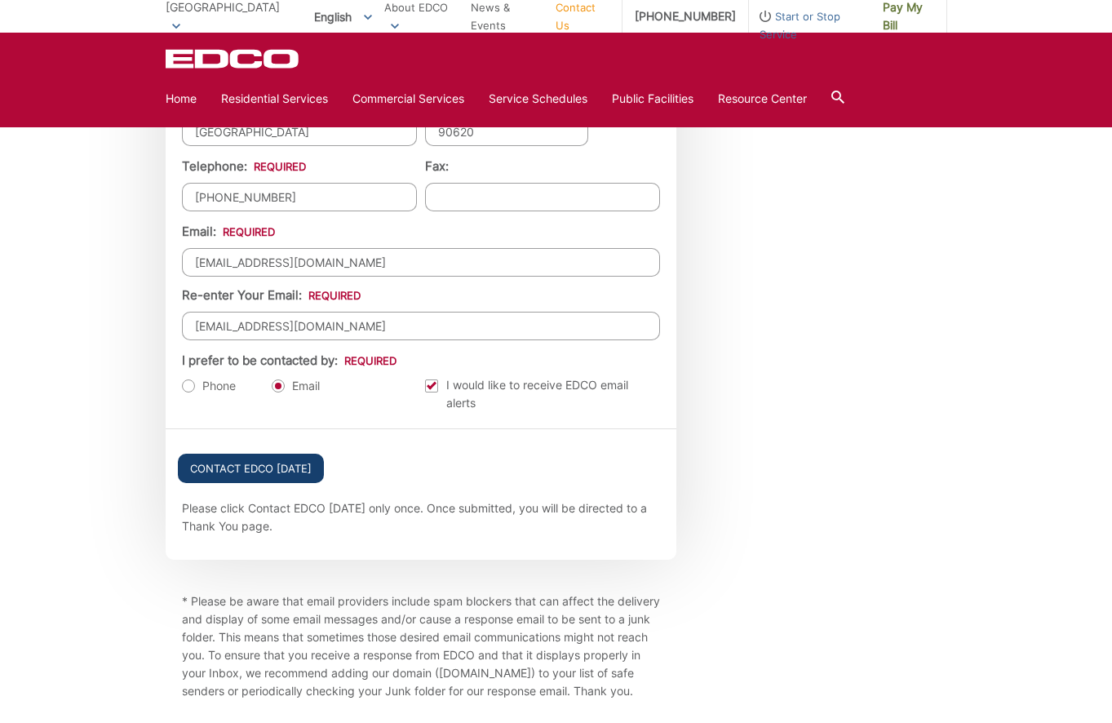
click at [261, 468] on input "Contact EDCO [DATE]" at bounding box center [251, 468] width 146 height 29
